Goal: Information Seeking & Learning: Compare options

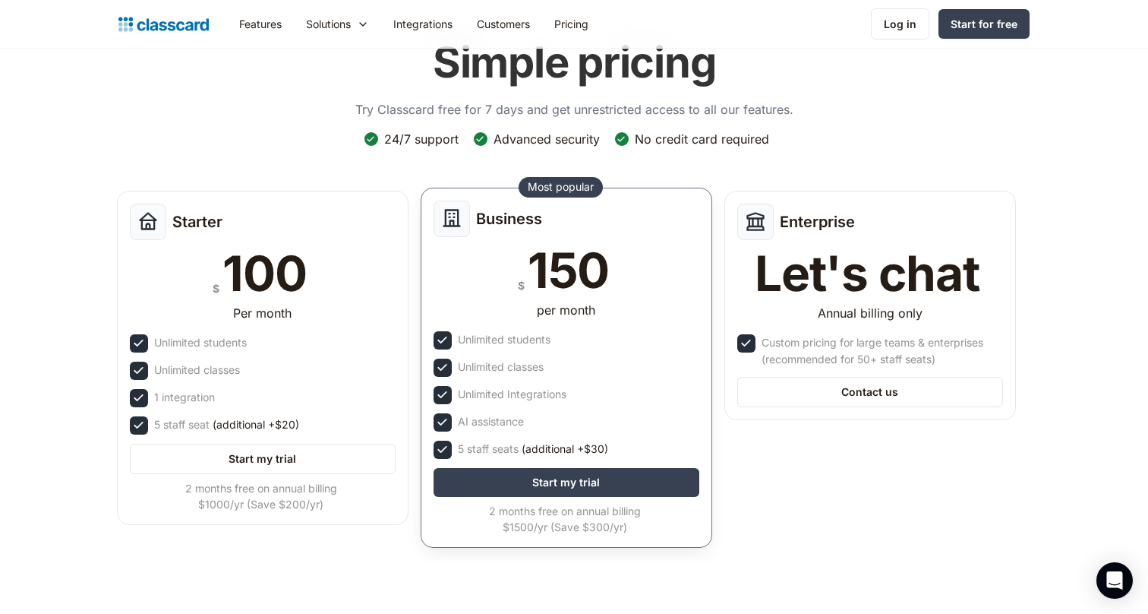
scroll to position [110, 0]
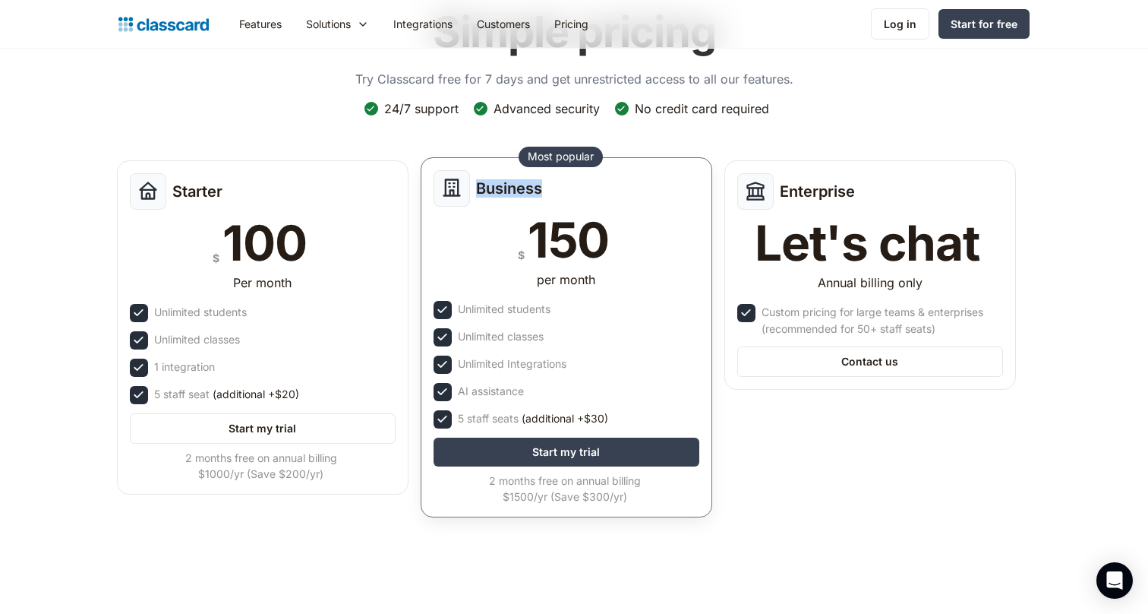
drag, startPoint x: 474, startPoint y: 189, endPoint x: 550, endPoint y: 188, distance: 76.0
click at [550, 188] on div "Business" at bounding box center [567, 188] width 266 height 36
drag, startPoint x: 460, startPoint y: 365, endPoint x: 574, endPoint y: 358, distance: 114.9
click at [574, 359] on div "Unlimited Integrations" at bounding box center [567, 364] width 266 height 18
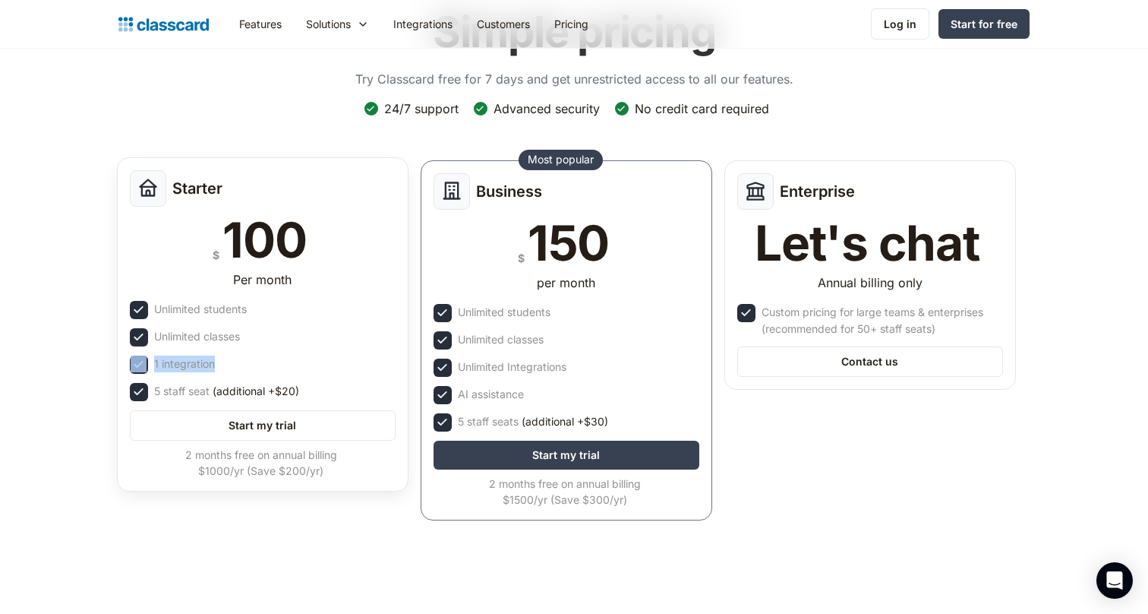
drag, startPoint x: 217, startPoint y: 372, endPoint x: 141, endPoint y: 361, distance: 76.8
click at [141, 361] on div "Starter $ 100 Per month Unlimited students Unlimited classes 1 integration 5 st…" at bounding box center [263, 324] width 292 height 334
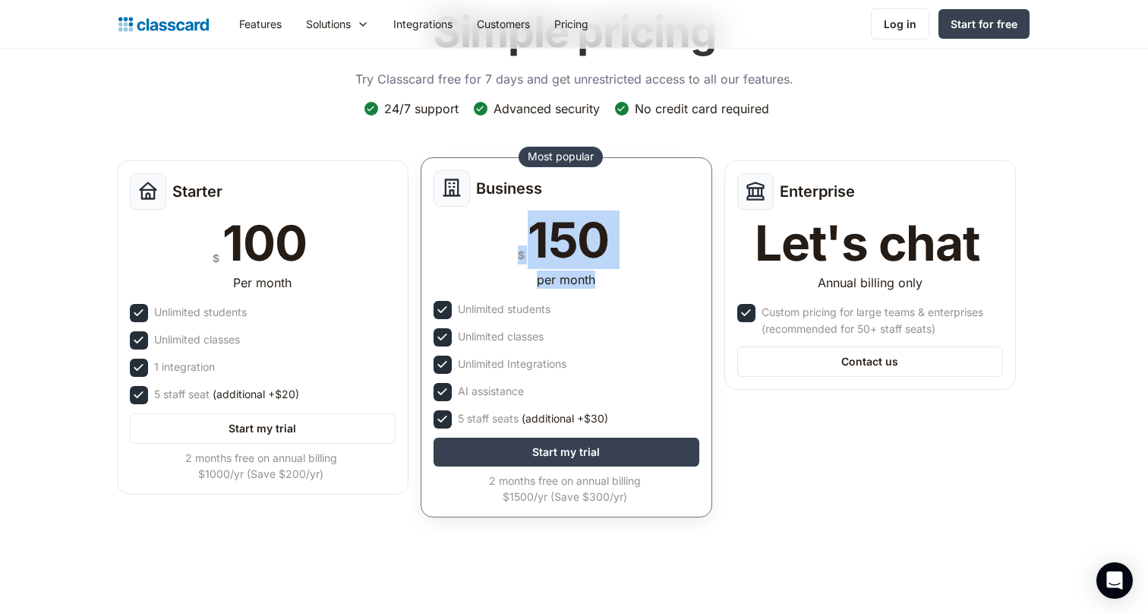
drag, startPoint x: 507, startPoint y: 232, endPoint x: 611, endPoint y: 276, distance: 113.0
click at [611, 276] on div "Business $ 150 per month Unlimited students Unlimited classes Unlimited Integra…" at bounding box center [567, 337] width 292 height 360
drag, startPoint x: 455, startPoint y: 419, endPoint x: 517, endPoint y: 415, distance: 62.4
click at [517, 415] on div "5 staff seats (additional +$30)" at bounding box center [567, 419] width 266 height 18
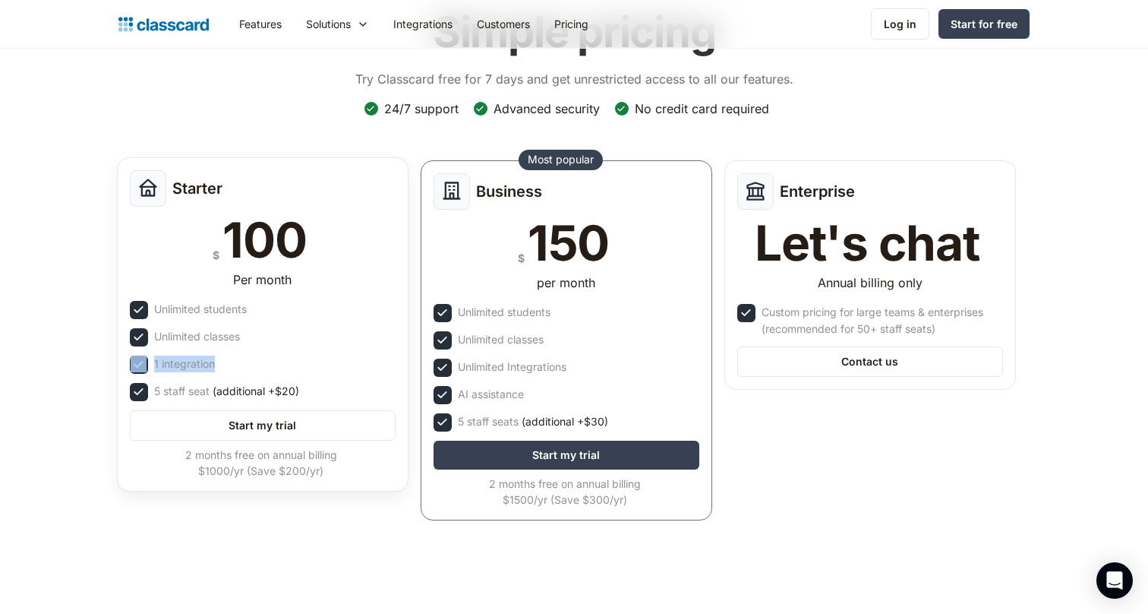
drag, startPoint x: 216, startPoint y: 362, endPoint x: 147, endPoint y: 362, distance: 69.1
click at [147, 362] on div "1 integration" at bounding box center [263, 364] width 266 height 18
